Goal: Transaction & Acquisition: Obtain resource

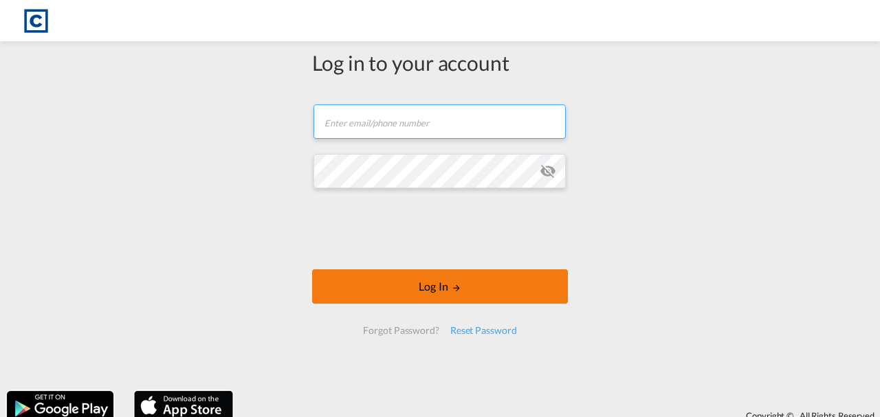
type input "alfie.kybert@cardinalgl.com"
click at [441, 279] on button "Log In" at bounding box center [440, 286] width 256 height 34
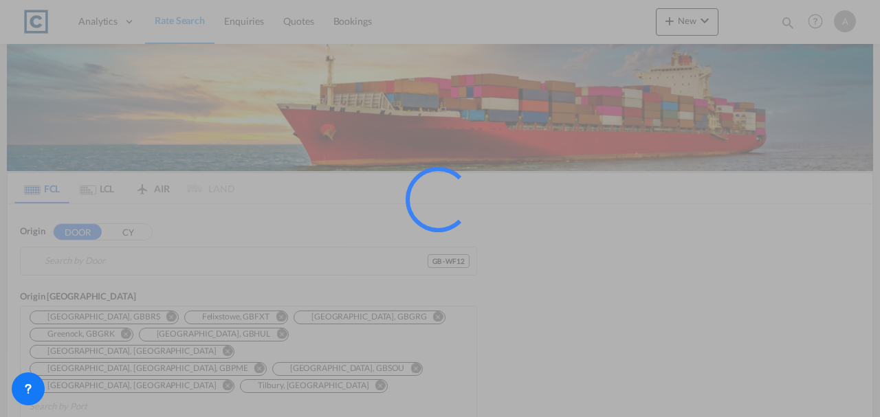
type input "GB-WF12, Kirklees"
type input "Abu Dhabi, AEAUH"
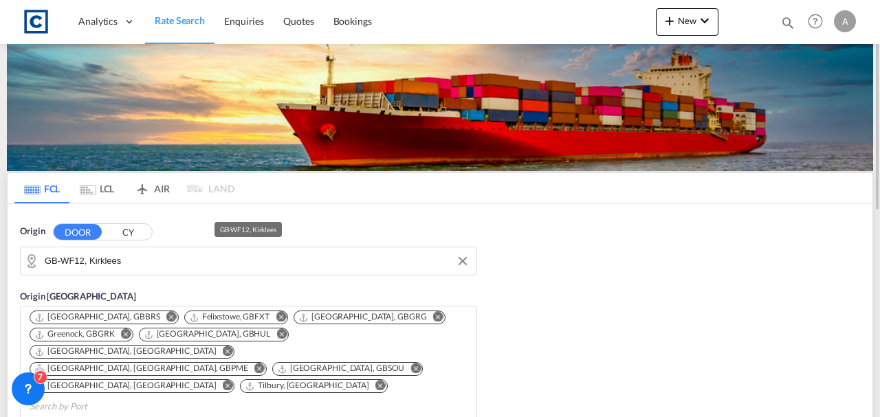
click at [293, 265] on input "GB-WF12, Kirklees" at bounding box center [257, 261] width 425 height 21
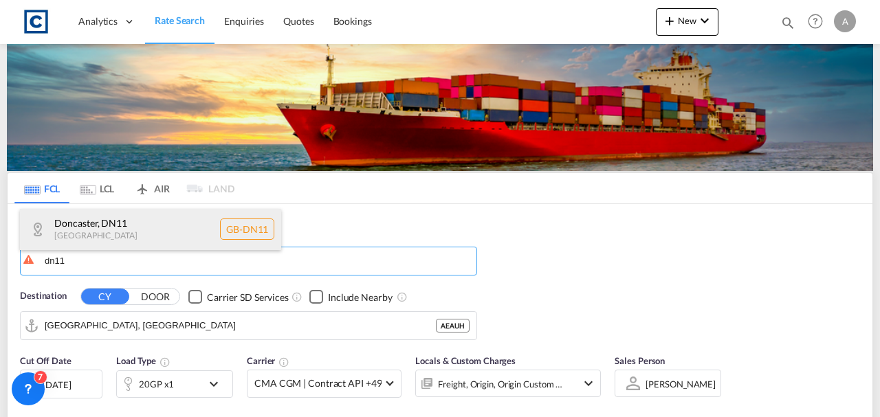
click at [163, 234] on div "Doncaster , DN11 United Kingdom GB-DN11" at bounding box center [150, 229] width 261 height 41
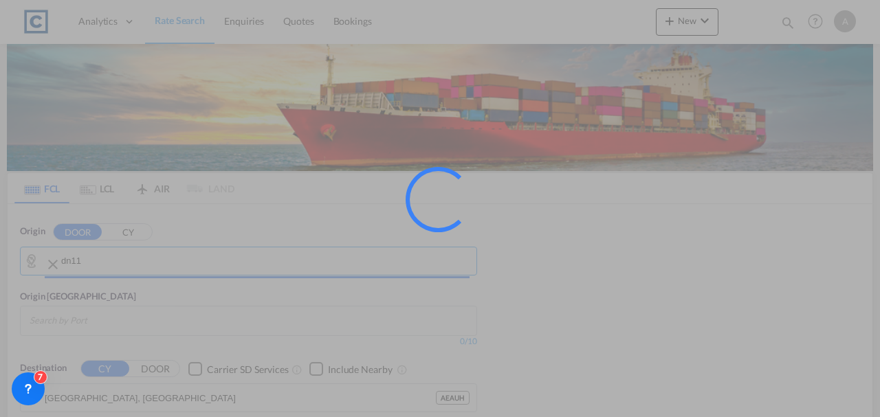
type input "GB-DN11, [GEOGRAPHIC_DATA]"
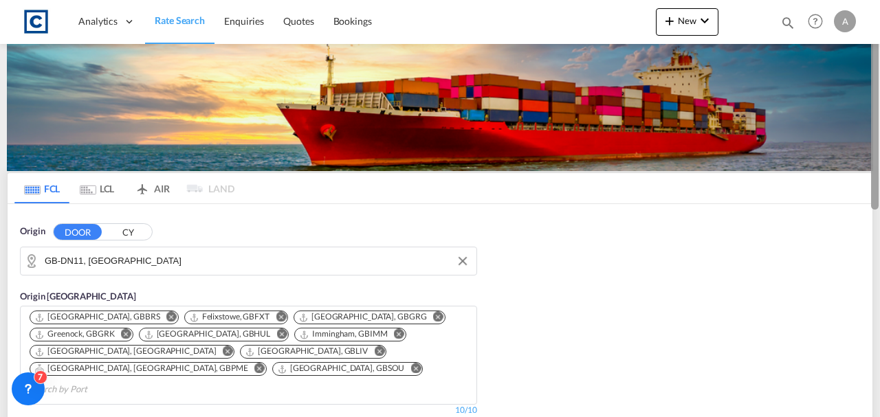
drag, startPoint x: 879, startPoint y: 104, endPoint x: 879, endPoint y: 133, distance: 29.6
click at [879, 133] on div at bounding box center [878, 209] width 3 height 412
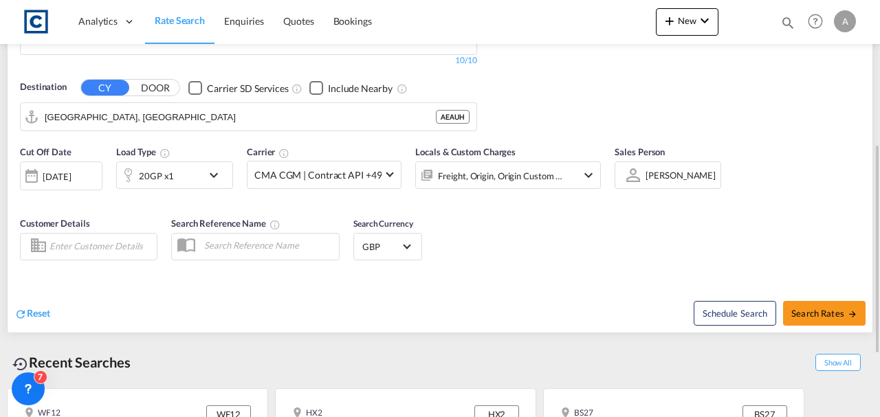
scroll to position [329, 0]
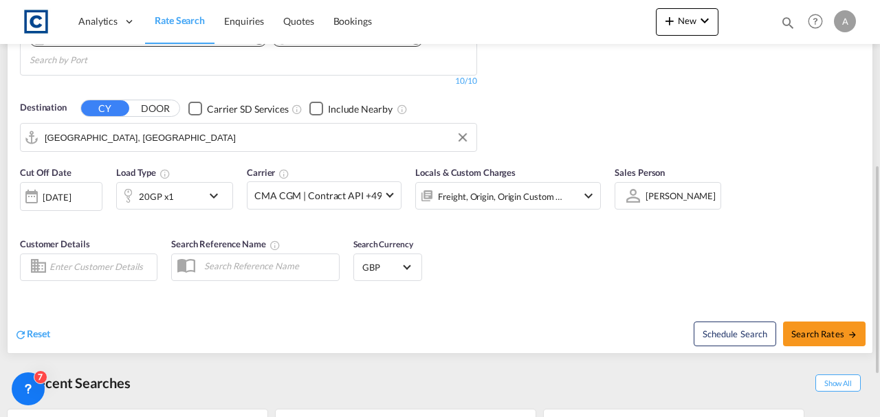
click at [246, 127] on input "Abu Dhabi, AEAUH" at bounding box center [257, 137] width 425 height 21
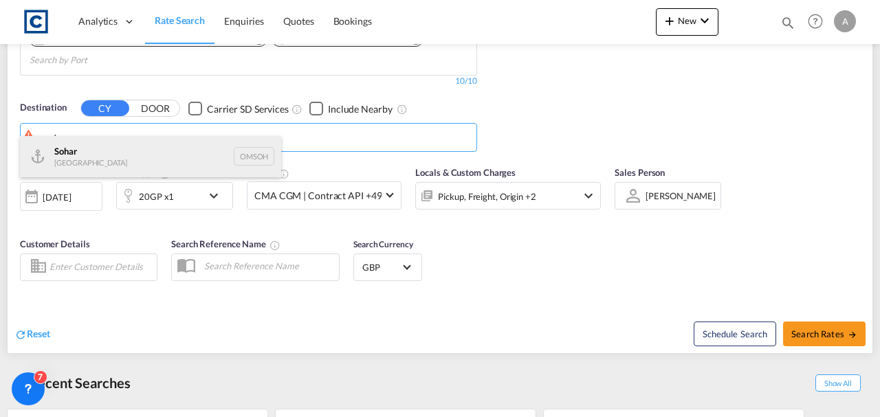
click at [135, 152] on div "Sohar Oman OMSOH" at bounding box center [150, 156] width 261 height 41
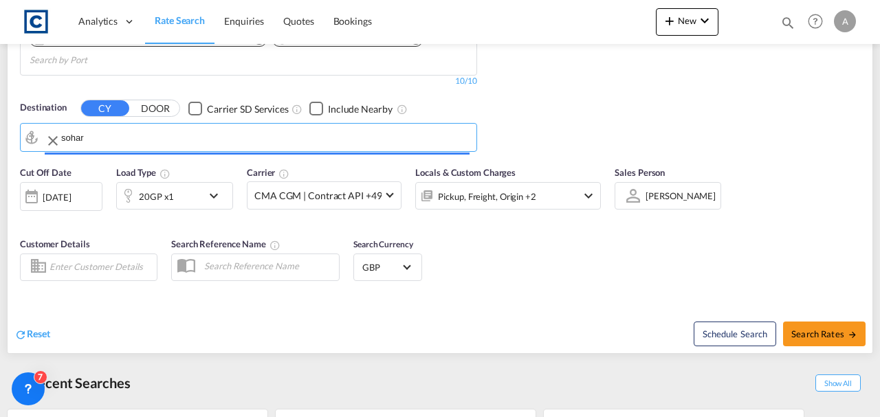
type input "Sohar, OMSOH"
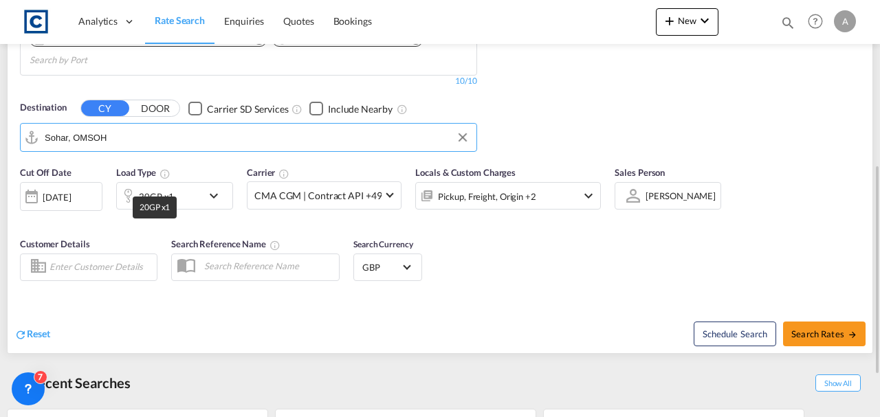
click at [148, 187] on div "20GP x1" at bounding box center [156, 196] width 35 height 19
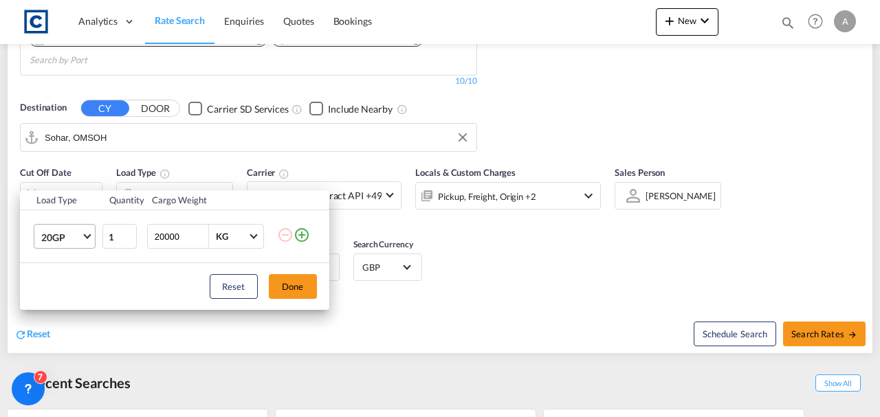
click at [58, 238] on span "20GP" at bounding box center [61, 238] width 40 height 14
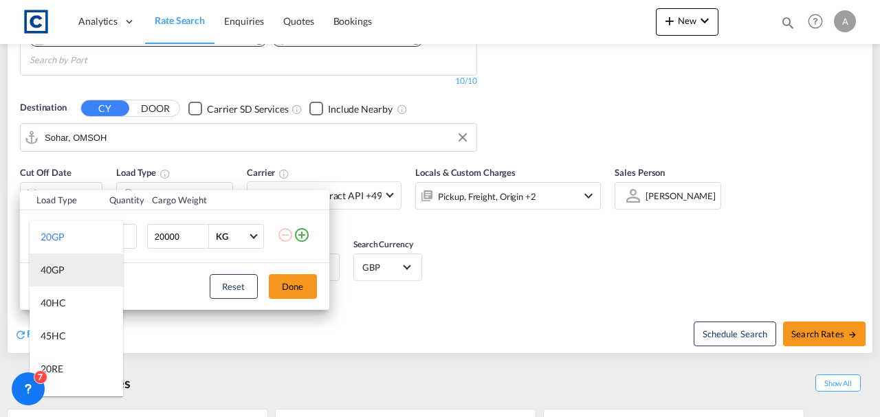
click at [59, 274] on div "40GP" at bounding box center [53, 270] width 24 height 14
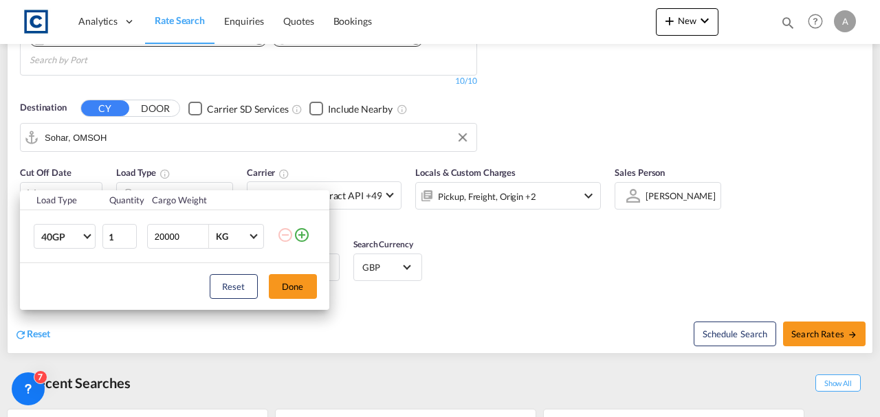
click at [268, 289] on div "Reset Done" at bounding box center [174, 286] width 309 height 47
click at [285, 290] on button "Done" at bounding box center [293, 286] width 48 height 25
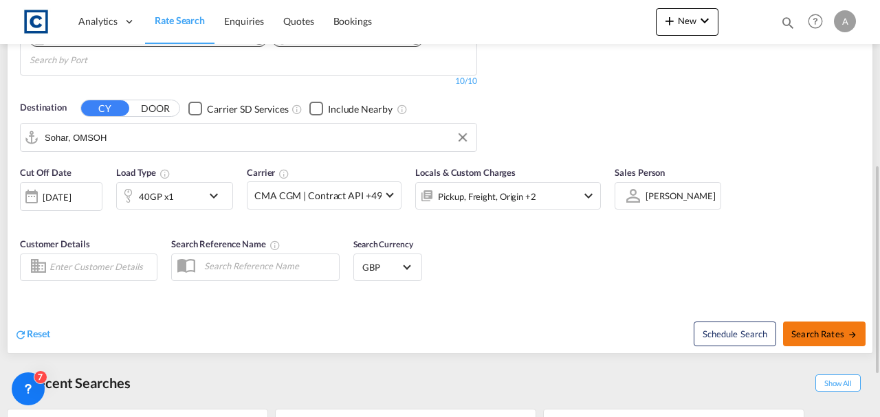
click at [821, 329] on span "Search Rates" at bounding box center [824, 334] width 66 height 11
type input "DN11 to OMSOH / 29 Sep 2025"
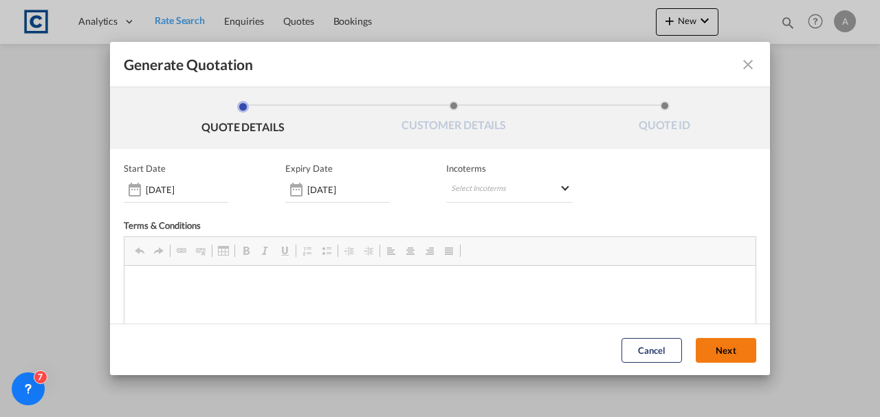
click at [734, 345] on button "Next" at bounding box center [726, 350] width 60 height 25
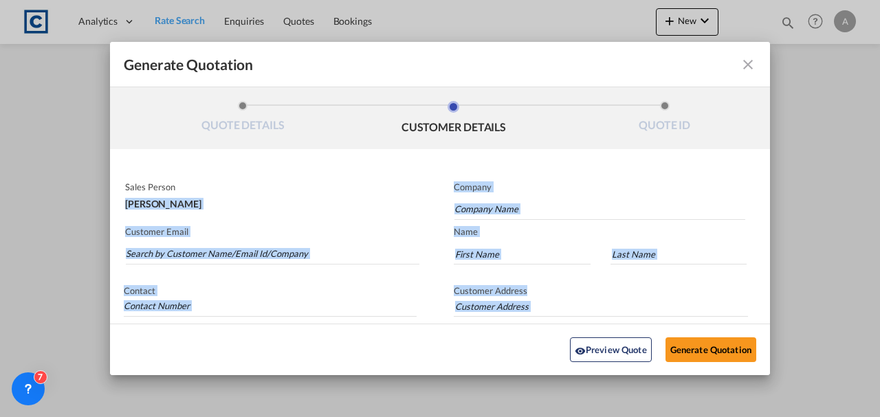
drag, startPoint x: 102, startPoint y: 387, endPoint x: 345, endPoint y: 187, distance: 315.0
click at [345, 187] on div "Generate Quotation QUOTE DETAILS CUSTOMER DETAILS QUOTE ID Start Date 29 Sep 20…" at bounding box center [440, 208] width 880 height 417
click at [210, 258] on input "Search by Customer Name/Email Id/Company" at bounding box center [273, 254] width 294 height 21
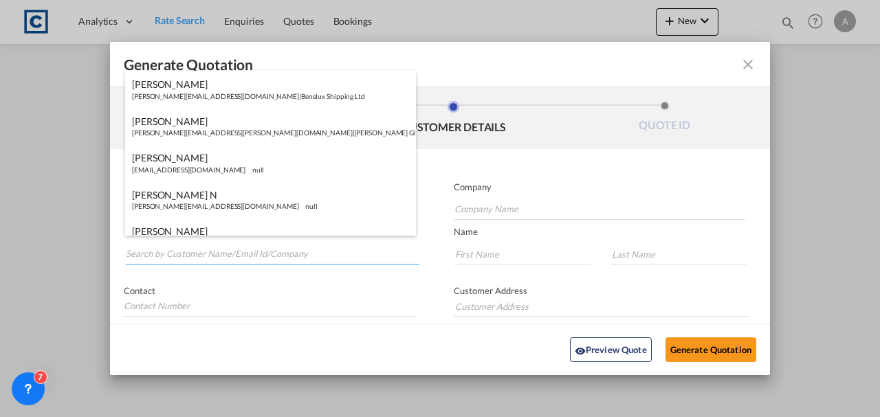
paste input "paul@eimskip.com"
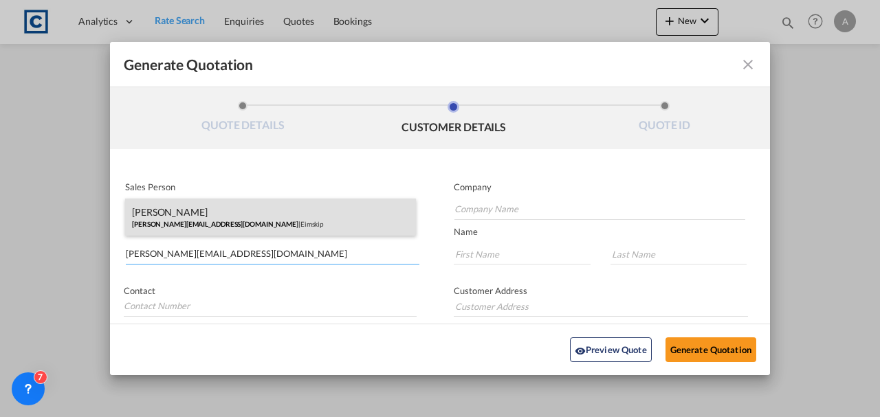
type input "paul@eimskip.com"
click at [250, 228] on div "Paul Kelly paul@eimskip.com | Eimskip" at bounding box center [270, 217] width 291 height 37
type input "Eimskip"
type input "Paul"
type input "Kelly"
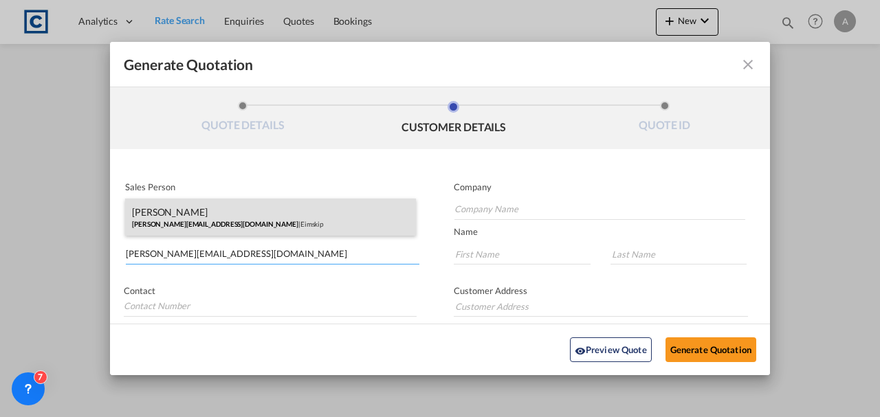
type input "Unit 6, Meadowbrook Industrial Centre, Maxwell Way, Crawley, RH10 9SA, UK"
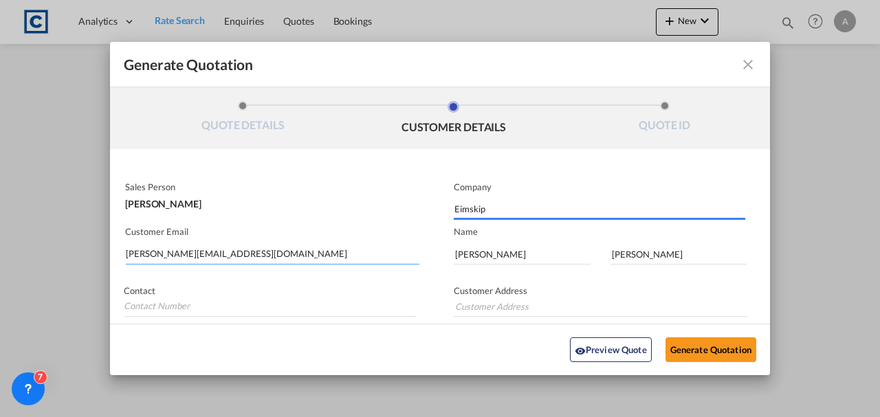
type input "Unit 6, Meadowbrook Industrial Centre, Maxwell Way, Crawley, RH10 9SA, UK"
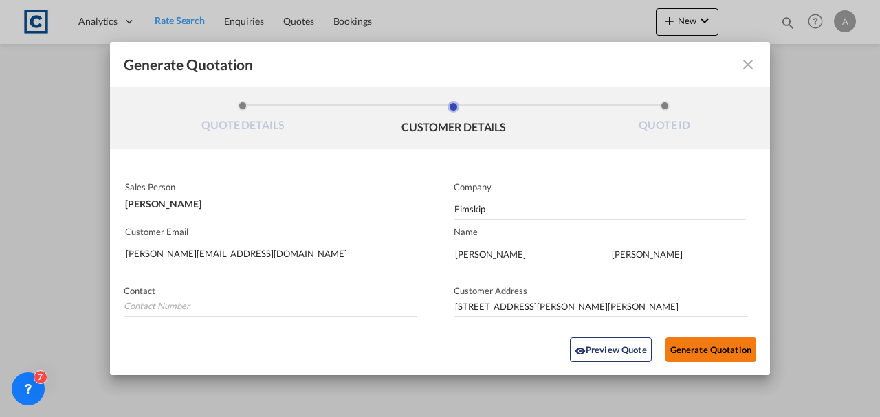
click at [669, 341] on button "Generate Quotation" at bounding box center [710, 350] width 91 height 25
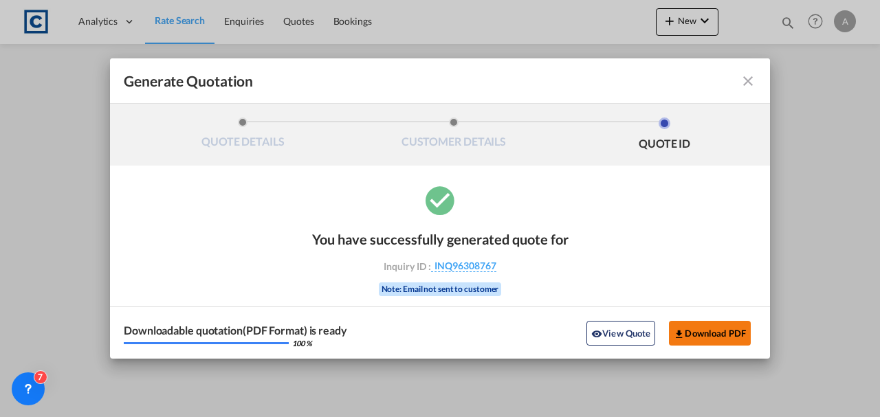
drag, startPoint x: 669, startPoint y: 341, endPoint x: 699, endPoint y: 335, distance: 30.9
click at [699, 335] on button "Download PDF" at bounding box center [710, 333] width 82 height 25
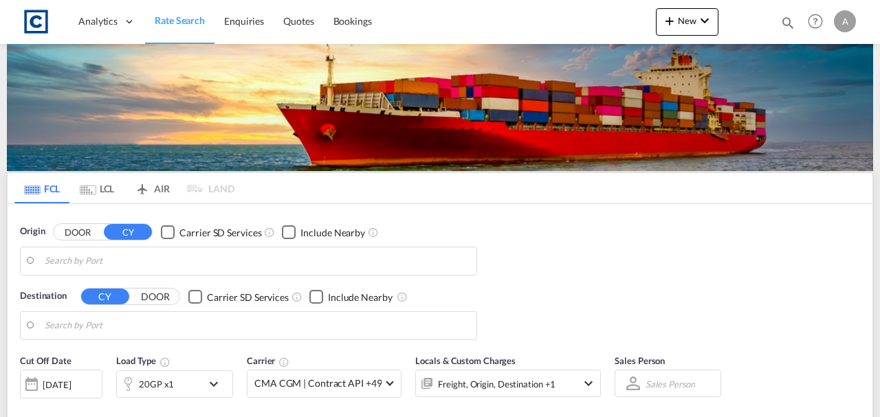
type input "GB-DN11, [GEOGRAPHIC_DATA]"
type input "Sohar, OMSOH"
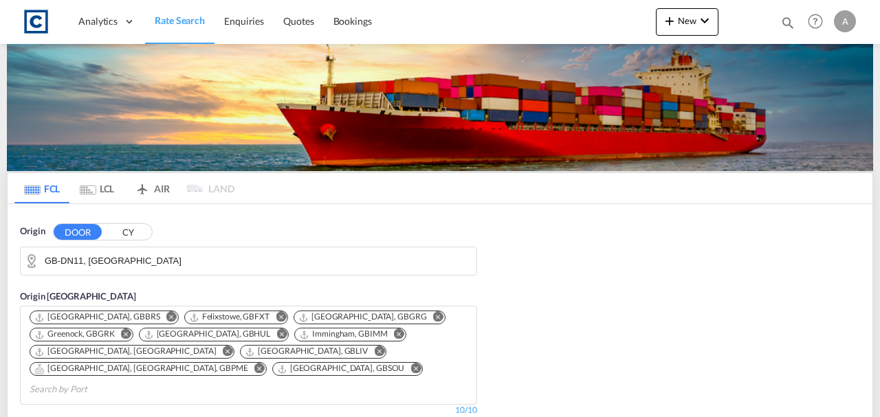
click at [159, 258] on input "GB-DN11, [GEOGRAPHIC_DATA]" at bounding box center [257, 261] width 425 height 21
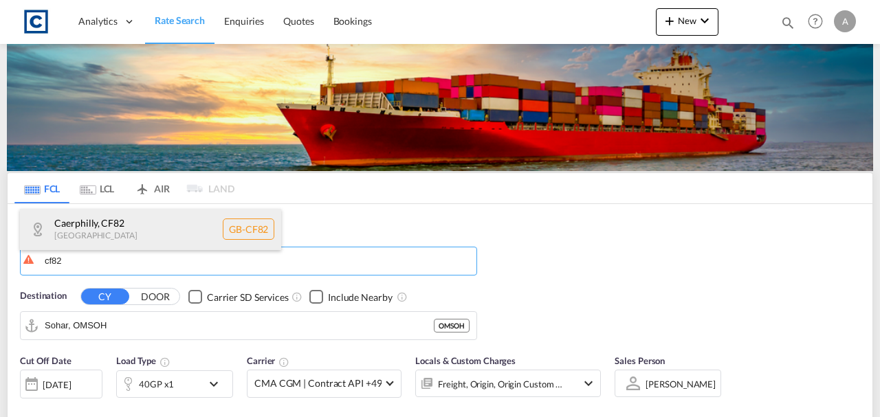
click at [121, 238] on div "Caerphilly , CF82 [GEOGRAPHIC_DATA] GB-CF82" at bounding box center [150, 229] width 261 height 41
type input "GB-CF82, Caerphilly"
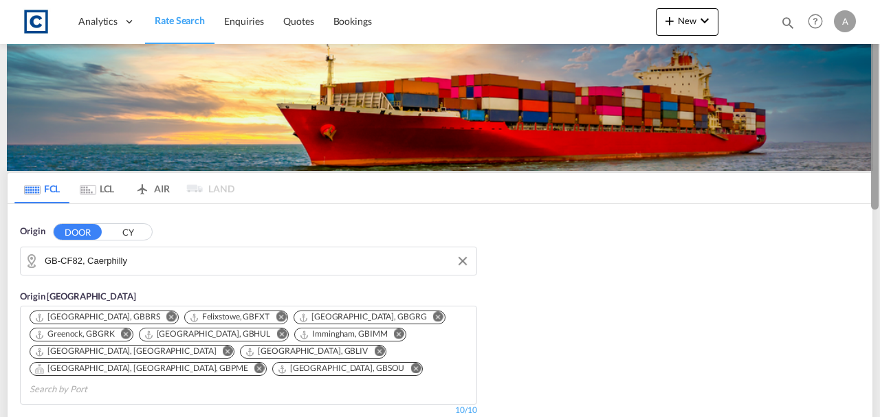
drag, startPoint x: 879, startPoint y: 81, endPoint x: 879, endPoint y: 131, distance: 49.5
click at [879, 131] on div at bounding box center [878, 209] width 3 height 412
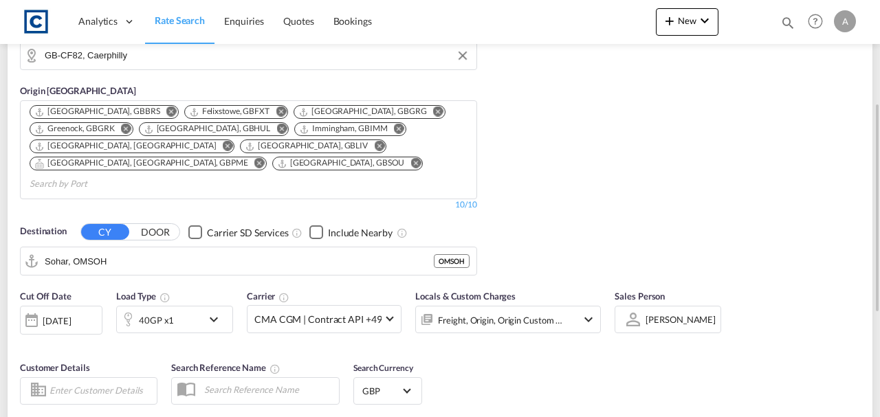
scroll to position [185, 0]
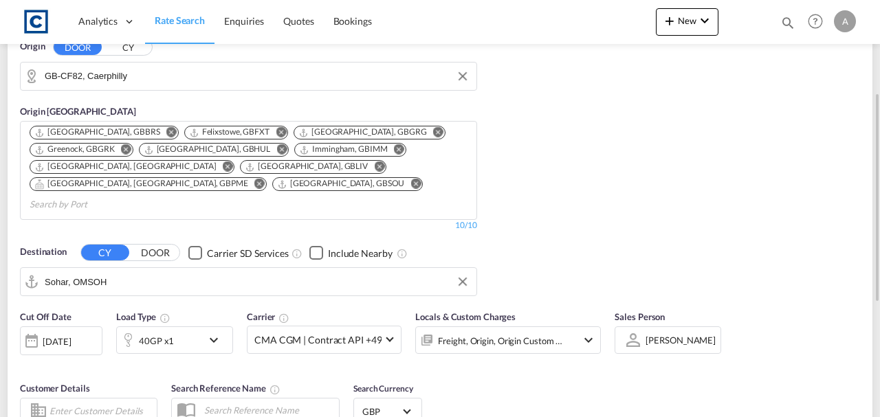
click at [169, 272] on input "Sohar, OMSOH" at bounding box center [257, 282] width 425 height 21
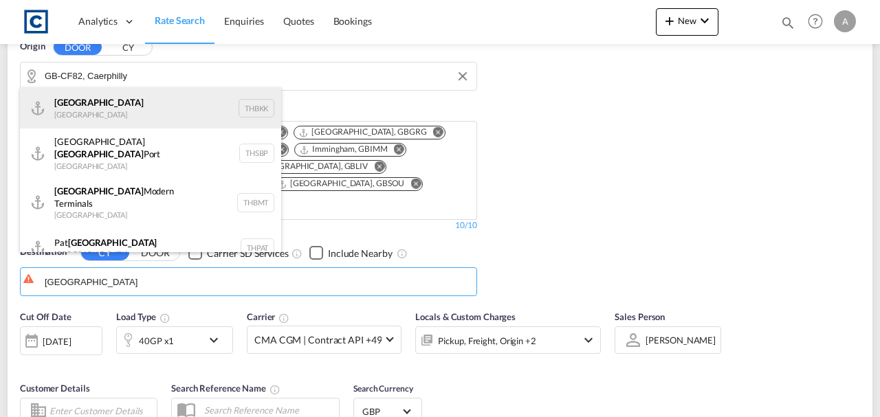
click at [76, 120] on div "[GEOGRAPHIC_DATA] [GEOGRAPHIC_DATA] THBKK" at bounding box center [150, 107] width 261 height 41
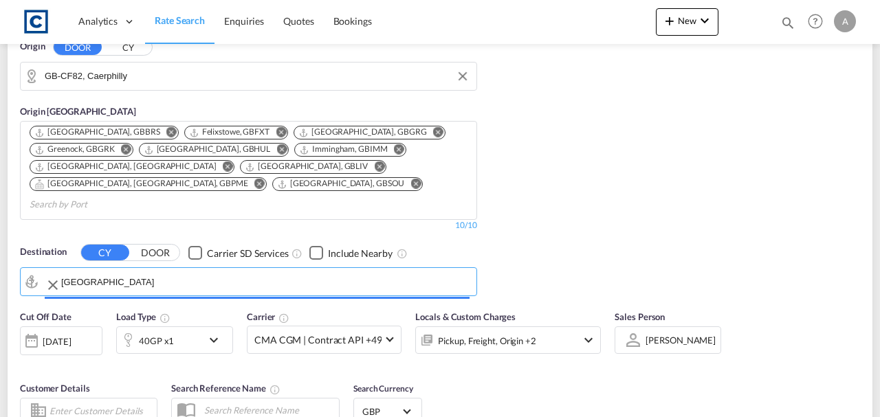
type input "[GEOGRAPHIC_DATA], THBKK"
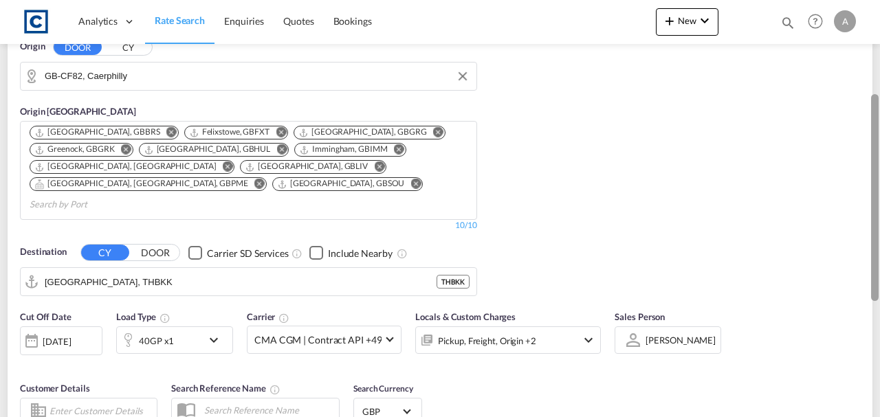
drag, startPoint x: 879, startPoint y: 199, endPoint x: 879, endPoint y: 267, distance: 68.1
click at [879, 267] on div at bounding box center [878, 209] width 3 height 412
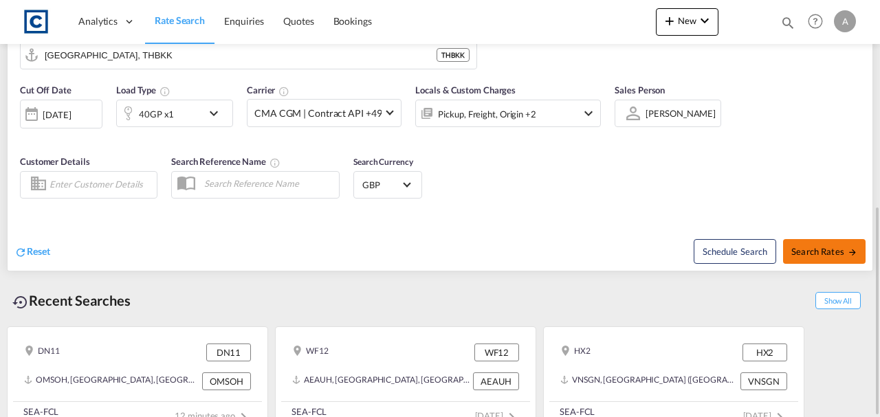
click at [817, 246] on span "Search Rates" at bounding box center [824, 251] width 66 height 11
type input "CF82 to THBKK / [DATE]"
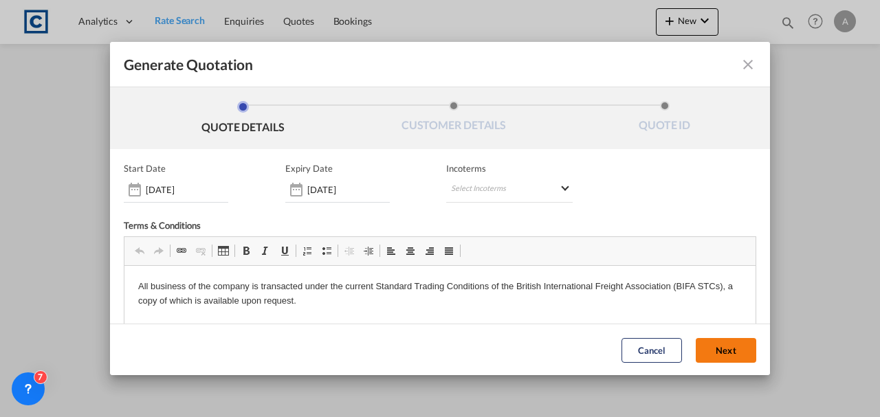
click at [721, 355] on button "Next" at bounding box center [726, 350] width 60 height 25
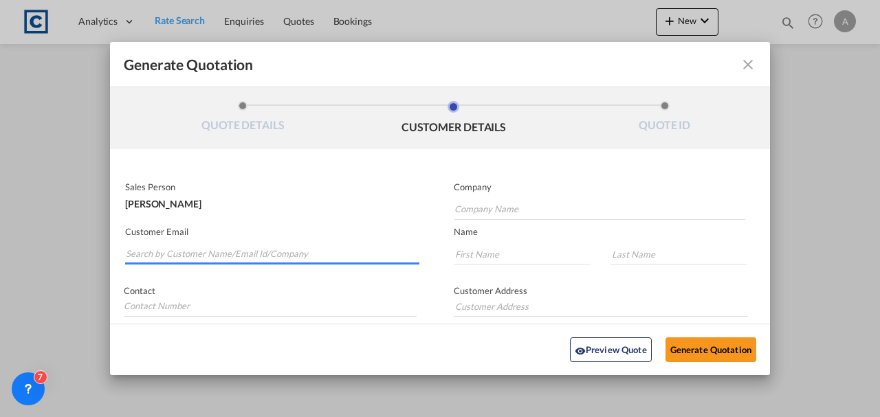
click at [205, 255] on input "Search by Customer Name/Email Id/Company" at bounding box center [273, 254] width 294 height 21
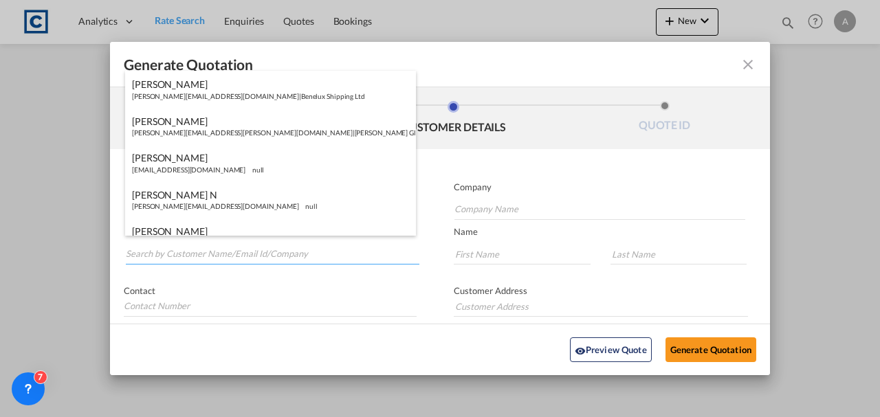
click at [205, 255] on input "Search by Customer Name/Email Id/Company" at bounding box center [273, 254] width 294 height 21
paste input "[EMAIL_ADDRESS][DOMAIN_NAME]"
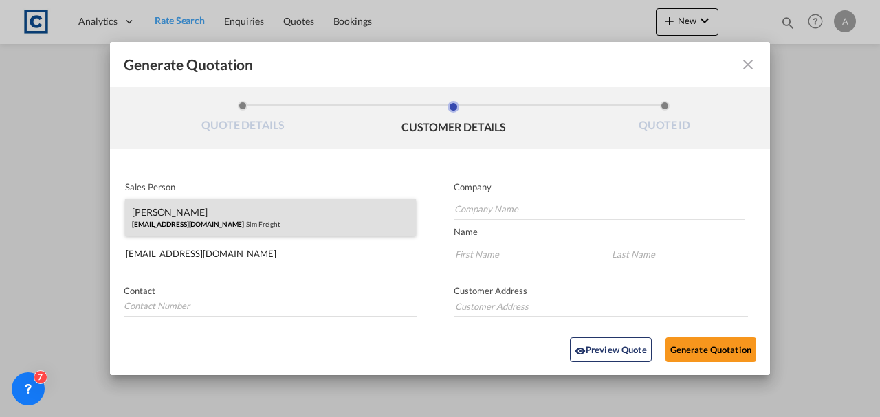
type input "[EMAIL_ADDRESS][DOMAIN_NAME]"
click at [235, 226] on div "[PERSON_NAME] [EMAIL_ADDRESS][DOMAIN_NAME] | Sim Freight" at bounding box center [270, 217] width 291 height 37
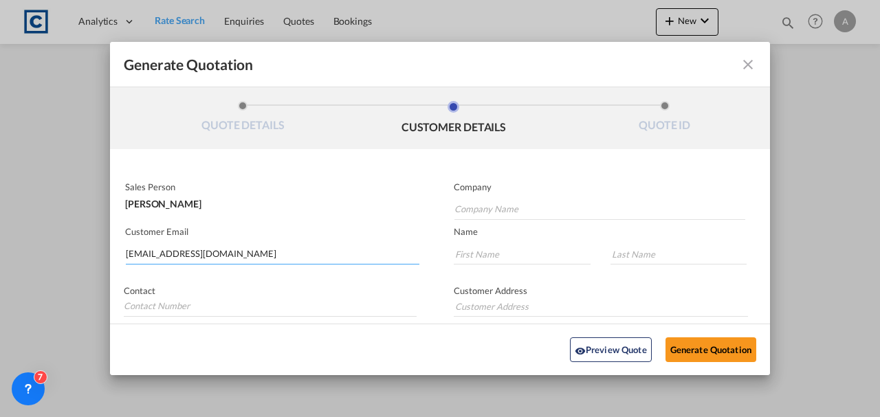
type input "Sim Freight"
type input "[PERSON_NAME]"
type input "Haiphong"
type input "0203 137 1093"
type input "[STREET_ADDRESS]"
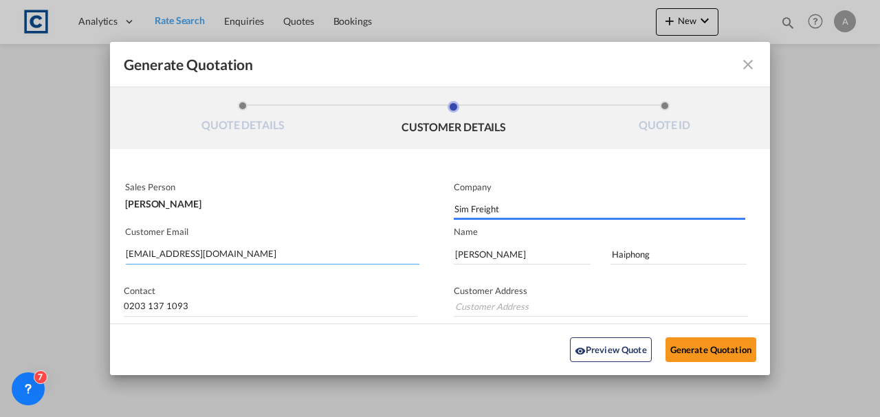
type input "[STREET_ADDRESS]"
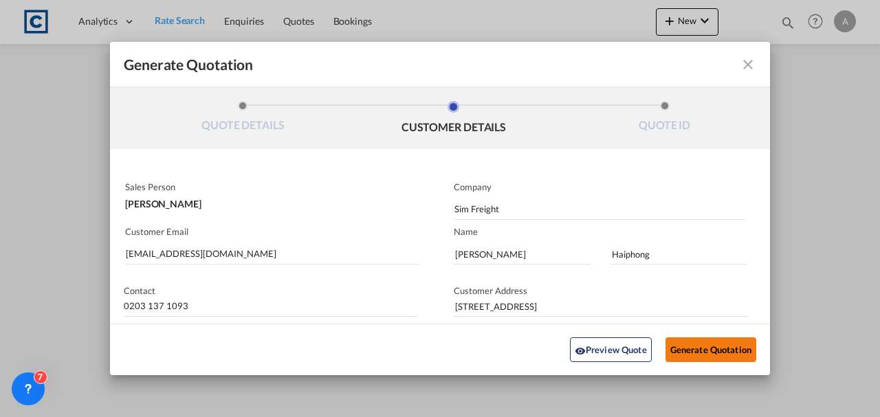
click at [698, 346] on button "Generate Quotation" at bounding box center [710, 350] width 91 height 25
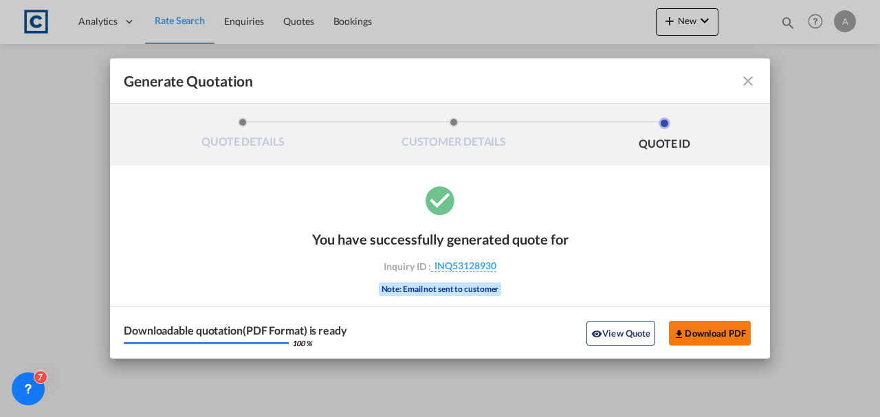
click at [713, 333] on button "Download PDF" at bounding box center [710, 333] width 82 height 25
